Goal: Information Seeking & Learning: Learn about a topic

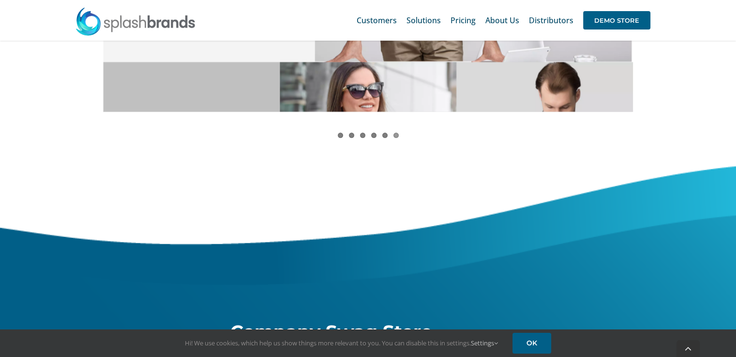
scroll to position [1161, 0]
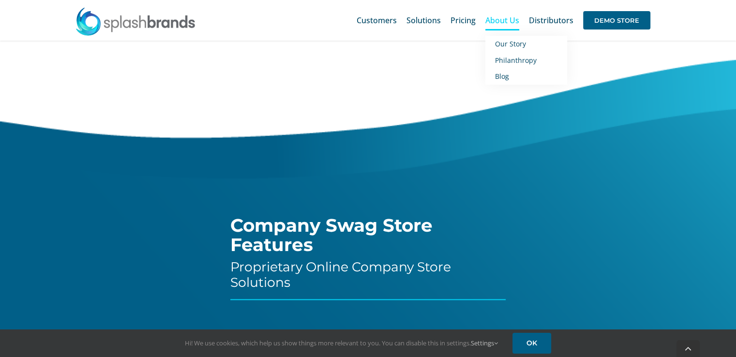
click at [495, 20] on span "About Us" at bounding box center [502, 20] width 34 height 8
click at [511, 51] on link "Our Story" at bounding box center [526, 44] width 82 height 16
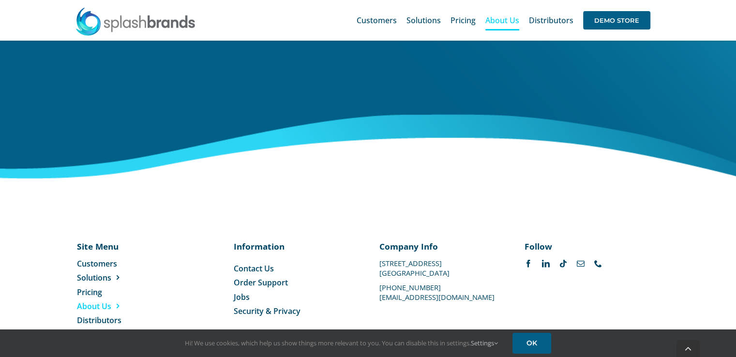
scroll to position [1585, 0]
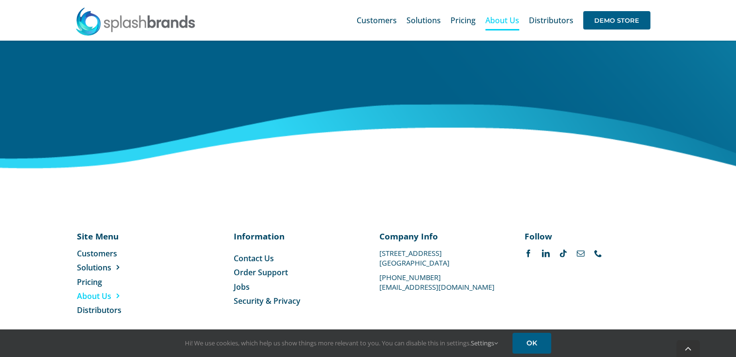
click at [242, 281] on span "Jobs" at bounding box center [242, 286] width 16 height 11
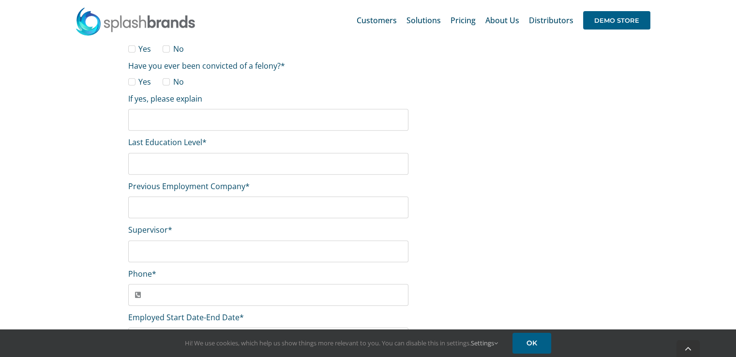
scroll to position [621, 0]
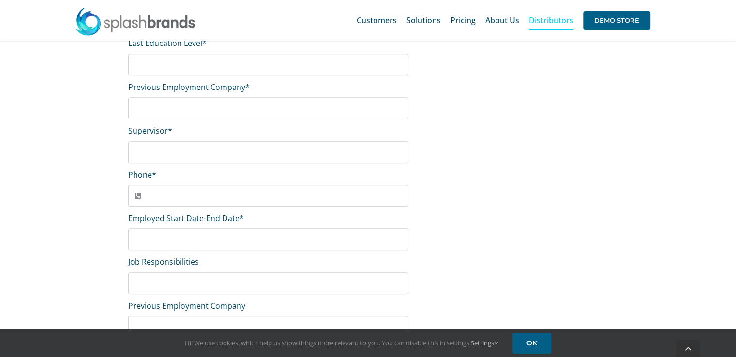
click at [548, 18] on span "Distributors" at bounding box center [551, 20] width 45 height 8
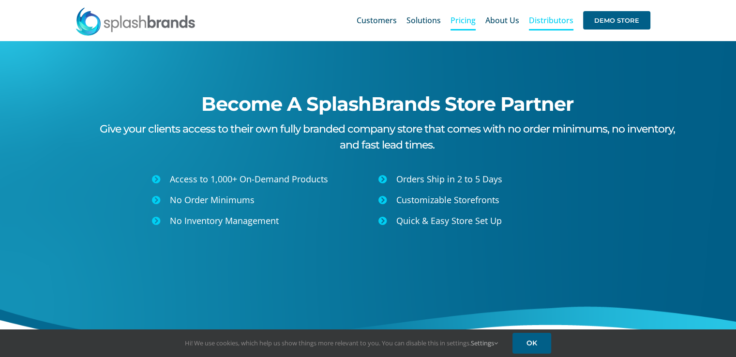
click at [469, 24] on span "Pricing" at bounding box center [462, 20] width 25 height 8
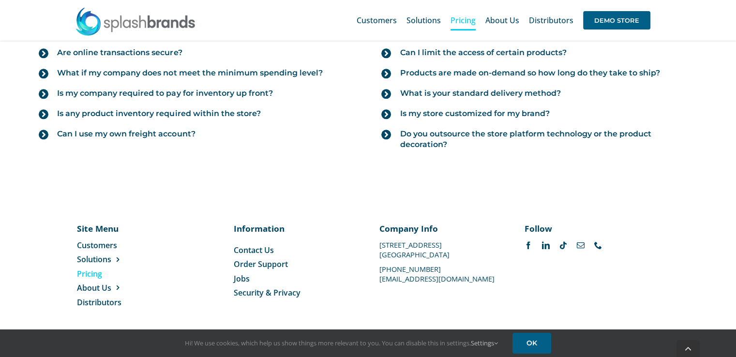
scroll to position [1172, 0]
